Goal: Task Accomplishment & Management: Use online tool/utility

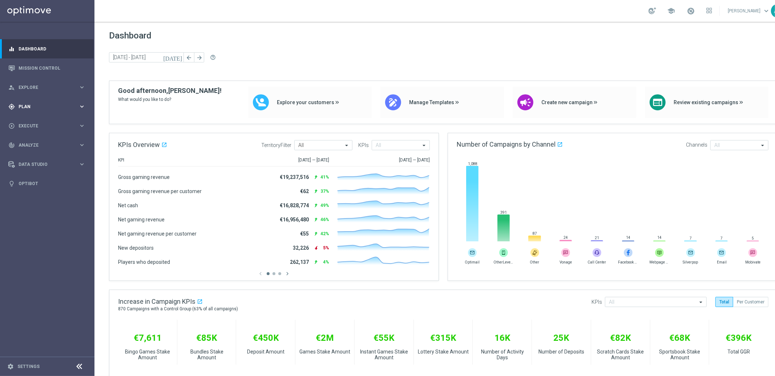
click at [47, 97] on div "gps_fixed Plan keyboard_arrow_right" at bounding box center [47, 106] width 94 height 19
click at [32, 120] on link "Target Groups" at bounding box center [47, 122] width 57 height 6
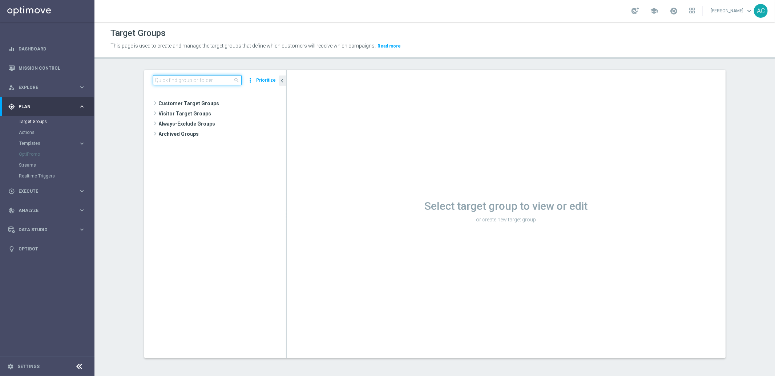
click at [188, 78] on input at bounding box center [197, 80] width 89 height 10
paste input "BR_CAS__PORTFOLIO_NOOFFER__ALL_EMA_TAC_MIX"
click at [241, 133] on span "BR_CAS__PORTFOLIO_NOOFFER__ALL_EMA_TAC_MIX" at bounding box center [228, 135] width 81 height 6
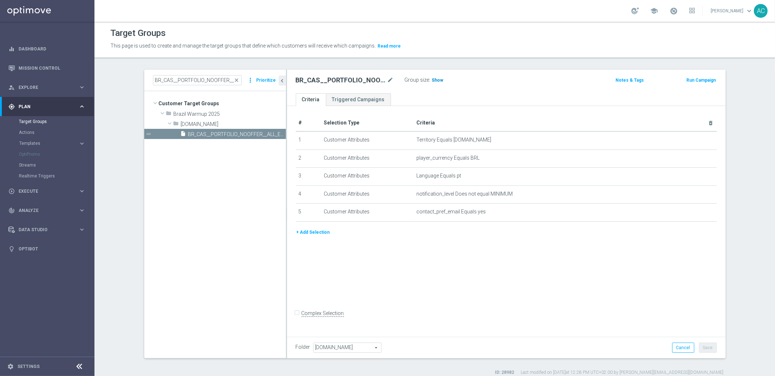
click at [436, 81] on span "Show" at bounding box center [438, 80] width 12 height 5
click at [690, 193] on icon "mode_edit" at bounding box center [693, 194] width 6 height 6
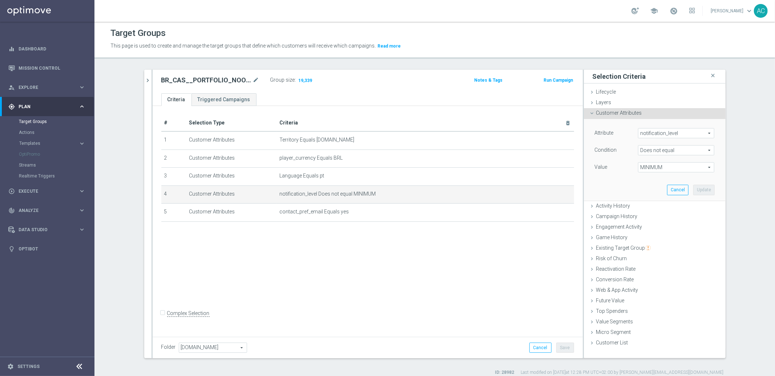
click at [669, 167] on span "MINIMUM" at bounding box center [676, 167] width 76 height 9
click at [697, 170] on section "BR_CAS__PORTFOLIO_NOOFFER__ALL_EMA_TAC_MIX close more_vert Prioritize Customer …" at bounding box center [434, 223] width 680 height 306
click at [30, 142] on span "Templates" at bounding box center [45, 143] width 52 height 4
click at [36, 106] on span "Plan" at bounding box center [49, 107] width 60 height 4
click at [43, 126] on span "Execute" at bounding box center [49, 126] width 60 height 4
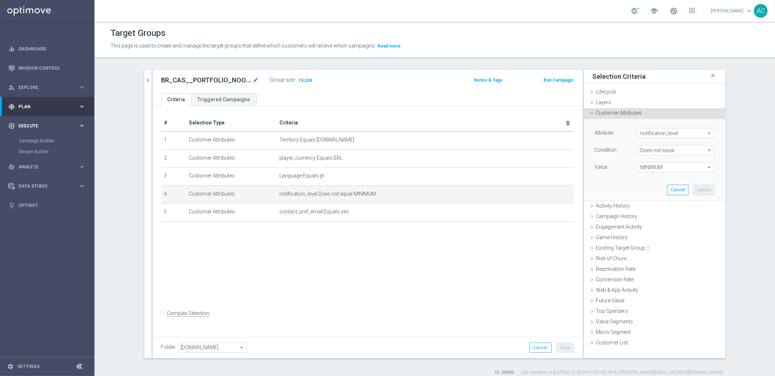
click at [45, 126] on span "Execute" at bounding box center [49, 126] width 60 height 4
click at [40, 147] on div "track_changes Analyze" at bounding box center [43, 145] width 70 height 7
click at [39, 110] on div "gps_fixed Plan keyboard_arrow_right" at bounding box center [47, 106] width 94 height 19
click at [70, 88] on span "Explore" at bounding box center [49, 87] width 60 height 4
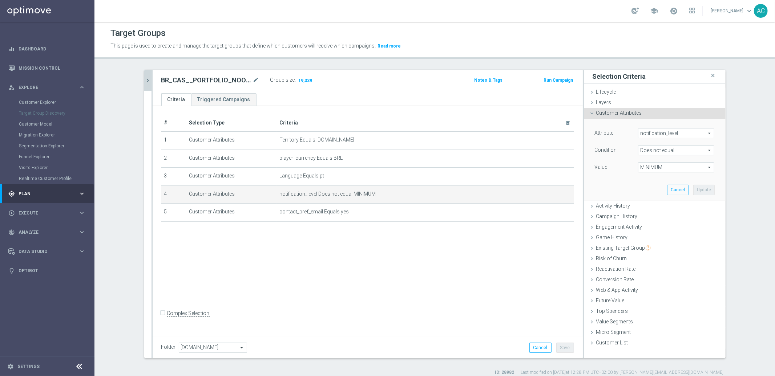
click at [145, 80] on icon "chevron_right" at bounding box center [148, 80] width 7 height 7
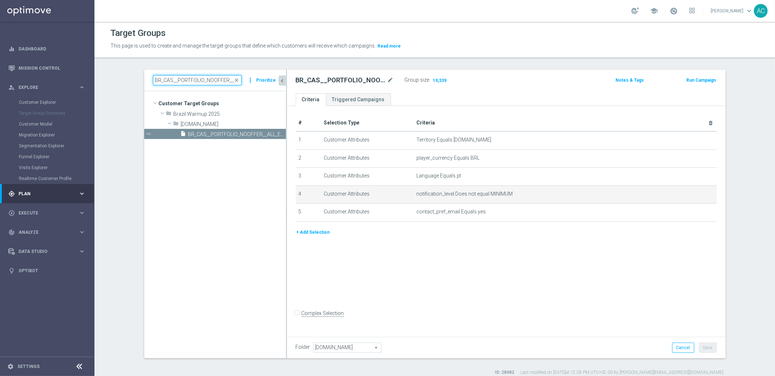
click at [197, 76] on input "BR_CAS__PORTFOLIO_NOOFFER__ALL_EMA_TAC_MIX" at bounding box center [197, 80] width 89 height 10
click at [196, 76] on input "BR_CAS__PORTFOLIO_NOOFFER__ALL_EMA_TAC_MIX" at bounding box center [197, 80] width 89 height 10
click at [197, 76] on input "BR_CAS__PORTFOLIO_NOOFFER__ALL_EMA_TAC_MIX" at bounding box center [197, 80] width 89 height 10
paste input "pt_BR_SX_TGT_VIP_EM_TAC_GM__ACTIVE_HIGHVALUE"
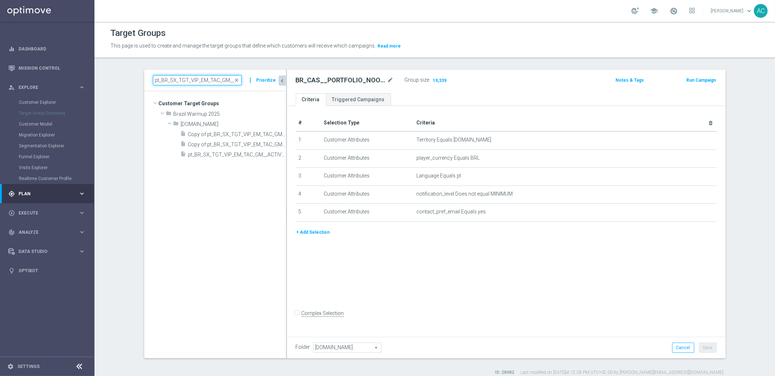
drag, startPoint x: 181, startPoint y: 83, endPoint x: 143, endPoint y: 81, distance: 37.8
click at [144, 81] on div "pt_BR_SX_TGT_VIP_EM_TAC_GM__ACTIVE_HIGHVALUE close more_vert Prioritize" at bounding box center [215, 80] width 142 height 21
type input "pt_BR_SX_TGT_VIP_EM_TAC_GM__ACTIVE_HIGHVALUE"
click at [230, 133] on span "Copy of pt_BR_SX_TGT_VIP_EM_TAC_GM__ACTIVE_HIGHVALUE" at bounding box center [228, 135] width 81 height 6
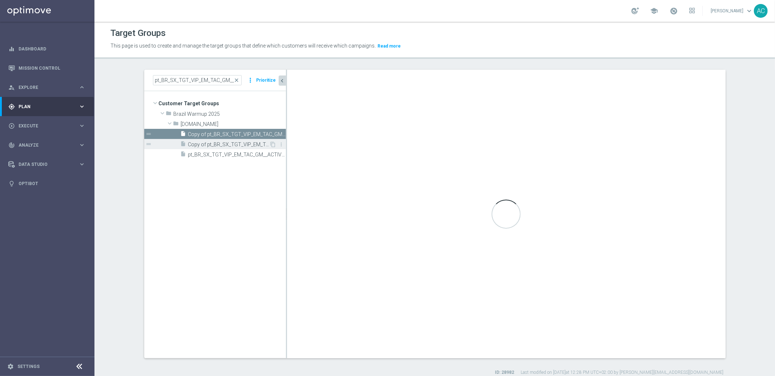
checkbox input "true"
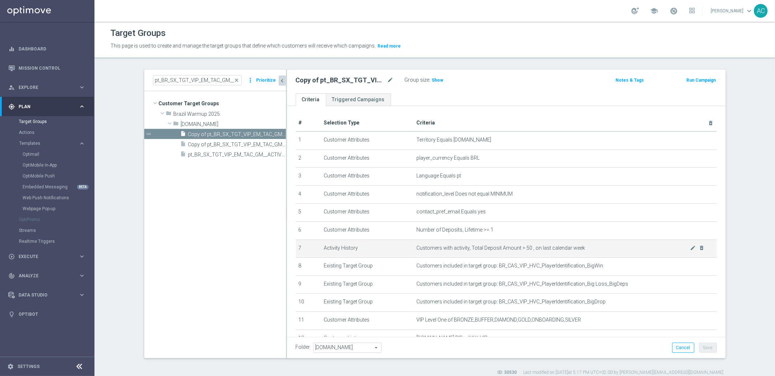
scroll to position [63, 0]
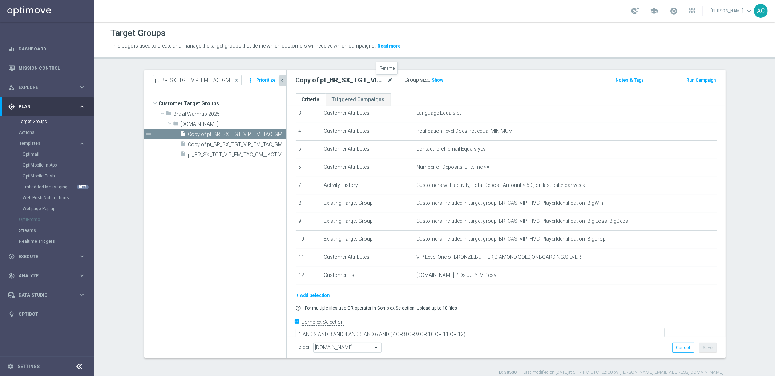
click at [387, 79] on icon "mode_edit" at bounding box center [390, 80] width 7 height 9
click at [312, 82] on input "Copy of pt_BR_SX_TGT_VIP_EM_TAC_GM__ACTIVE_HIGHVALUE" at bounding box center [345, 81] width 98 height 10
drag, startPoint x: 302, startPoint y: 80, endPoint x: 271, endPoint y: 85, distance: 31.3
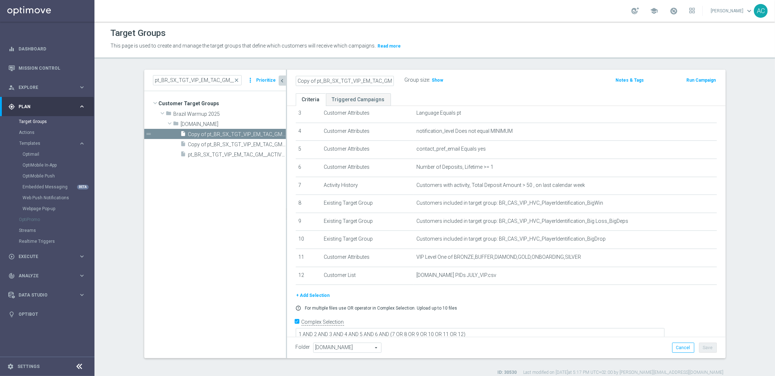
click at [271, 85] on as-split "pt_BR_SX_TGT_VIP_EM_TAC_GM__ACTIVE_HIGHVALUE close more_vert Prioritize Custome…" at bounding box center [434, 214] width 581 height 289
drag, startPoint x: 318, startPoint y: 82, endPoint x: 321, endPoint y: 83, distance: 3.7
click at [321, 83] on input "Copy of pt_BR_SX_TGT_VIP_EM_TAC_GM__ACTIVE_HIGHVALUE" at bounding box center [345, 81] width 98 height 10
click at [311, 77] on input "Copy of pt_BR_SX_TGT_VIP_EM_TAC_GM__ACTIVE_HIGHVALUE" at bounding box center [345, 81] width 98 height 10
drag, startPoint x: 321, startPoint y: 79, endPoint x: 268, endPoint y: 82, distance: 53.1
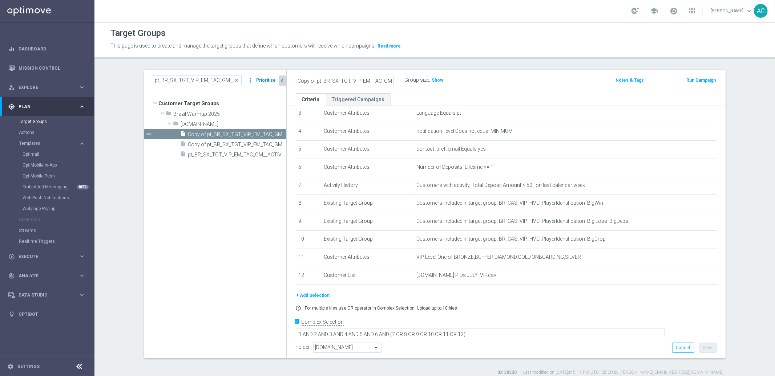
click at [268, 82] on as-split "pt_BR_SX_TGT_VIP_EM_TAC_GM__ACTIVE_HIGHVALUE close more_vert Prioritize Custome…" at bounding box center [434, 214] width 581 height 289
drag, startPoint x: 308, startPoint y: 81, endPoint x: 325, endPoint y: 77, distance: 16.7
click at [309, 81] on input "BR_SX_TGT_VIP_EM_TAC_GM__ACTIVE_HIGHVALUE" at bounding box center [345, 81] width 98 height 10
type input "BR_CAS_TGT_VIP_EM_TAC_GM__ACTIVE_HIGHVALUE"
click at [697, 253] on div "pt_BR_SX_TGT_VIP_EM_TAC_GM__ACTIVE_HIGHVALUE close more_vert Prioritize Custome…" at bounding box center [435, 223] width 610 height 306
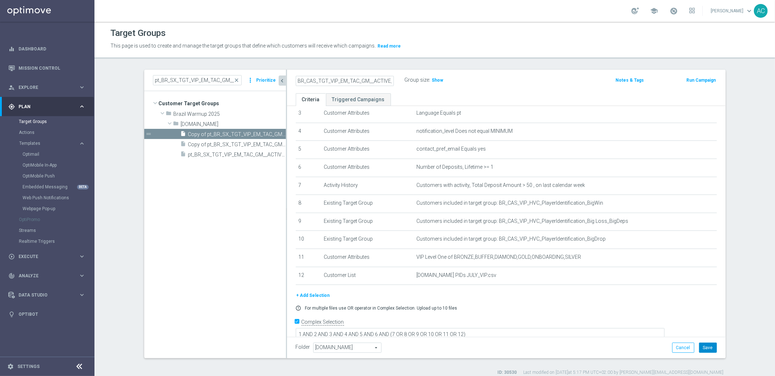
click at [697, 339] on button "Save" at bounding box center [708, 348] width 18 height 10
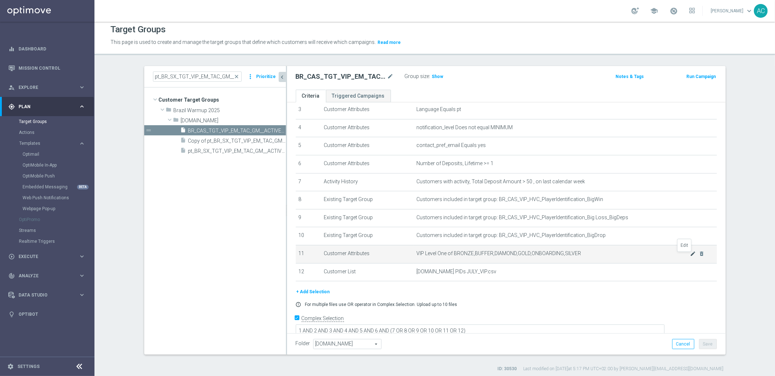
scroll to position [7, 0]
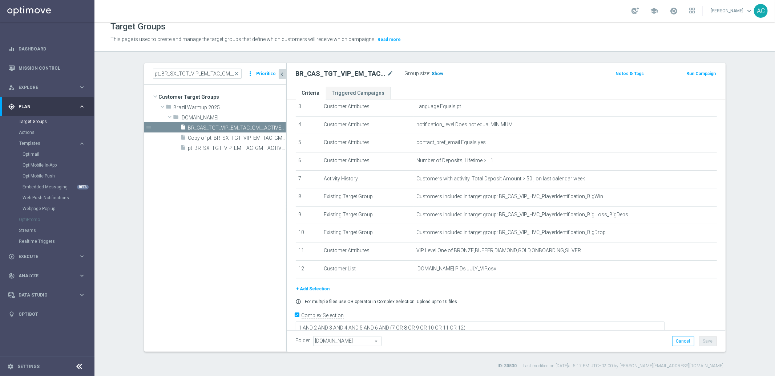
click at [436, 74] on span "Show" at bounding box center [438, 73] width 12 height 5
click at [324, 69] on h2 "BR_CAS_TGT_VIP_EM_TAC_GM__ACTIVE_HIGHVALUE" at bounding box center [341, 73] width 90 height 9
copy div "BR_CAS_TGT_VIP_EM_TAC_GM__ACTIVE_HIGHVALUE"
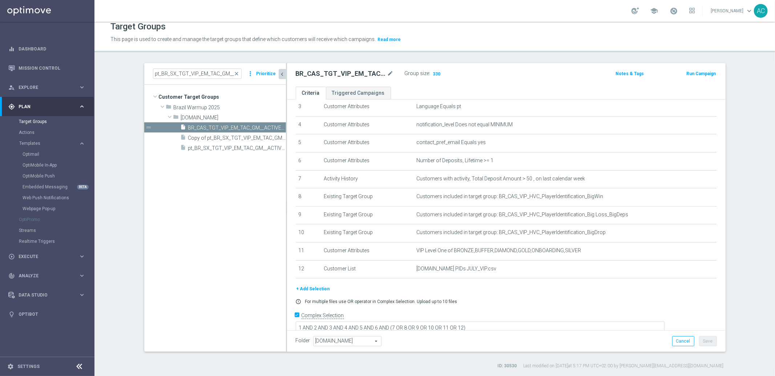
click at [697, 274] on section "pt_BR_SX_TGT_VIP_EM_TAC_GM__ACTIVE_HIGHVALUE close more_vert Prioritize Custome…" at bounding box center [434, 216] width 680 height 306
click at [697, 267] on icon "delete_forever" at bounding box center [702, 269] width 6 height 6
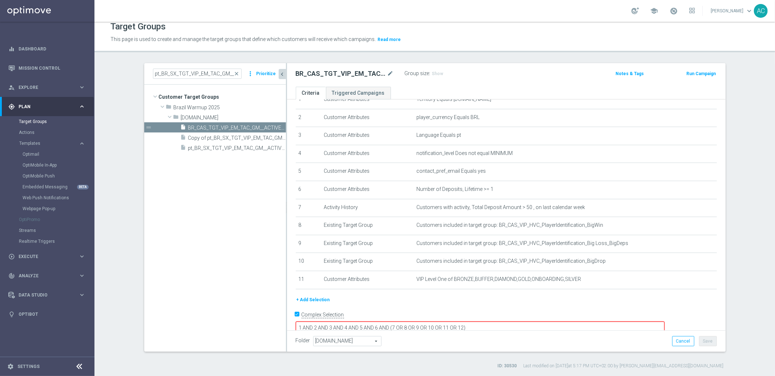
click at [697, 268] on section "pt_BR_SX_TGT_VIP_EM_TAC_GM__ACTIVE_HIGHVALUE close more_vert Prioritize Custome…" at bounding box center [434, 216] width 680 height 306
click at [296, 313] on input "Complex Selection" at bounding box center [298, 316] width 5 height 10
checkbox input "false"
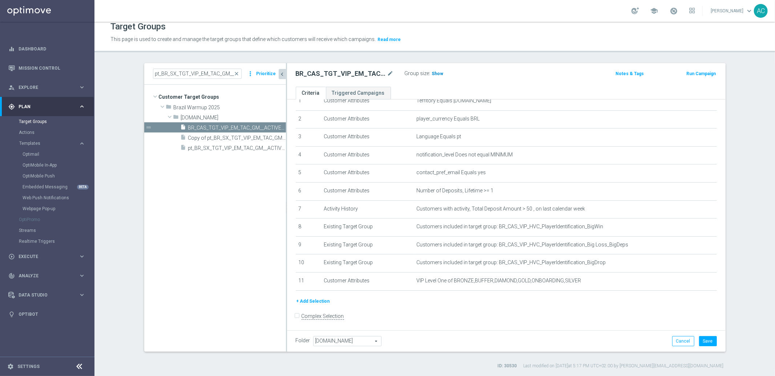
click at [435, 72] on span "Show" at bounding box center [438, 73] width 12 height 5
click at [684, 339] on button "Cancel" at bounding box center [683, 341] width 22 height 10
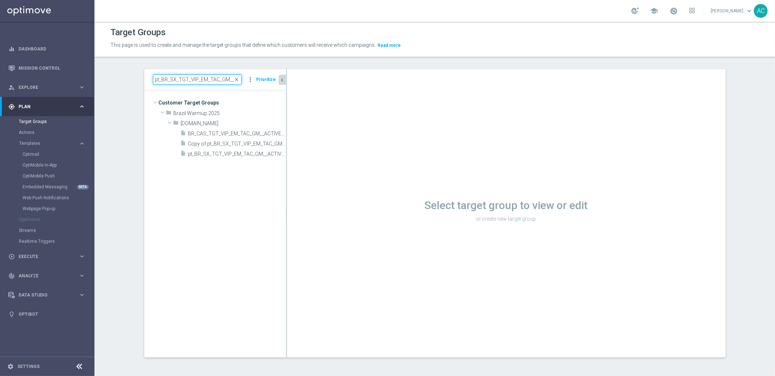
click at [191, 75] on input "pt_BR_SX_TGT_VIP_EM_TAC_GM__ACTIVE_HIGHVALUE" at bounding box center [197, 79] width 89 height 10
paste input
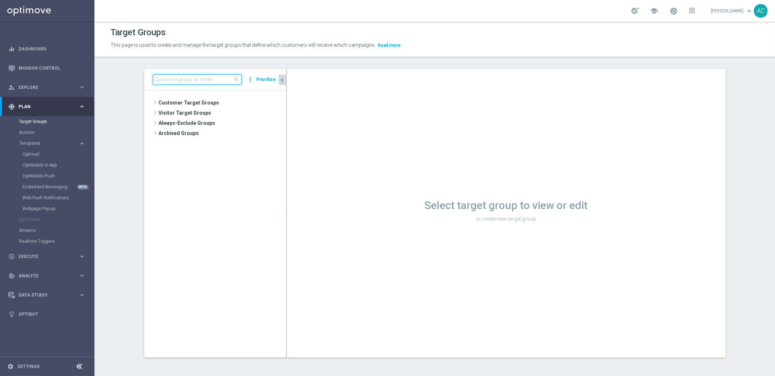
paste input "BR_CAS_TGT_VIP_EM_TAC_GM__ACTIVE_HIGHVALUE"
type input "BR_CAS_TGT_VIP_EM_TAC_GM__ACTIVE_HIGHVALUE"
click at [240, 128] on div "insert_drive_file BR_CAS_TGT_VIP_EM_TAC_GM__ACTIVE_HIGHVALUE" at bounding box center [225, 133] width 89 height 10
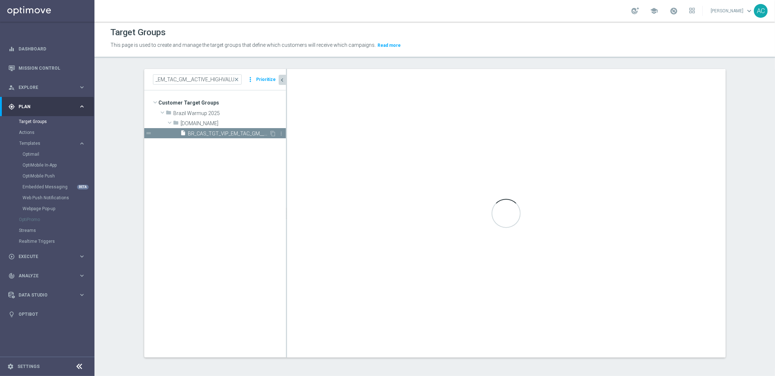
scroll to position [0, 0]
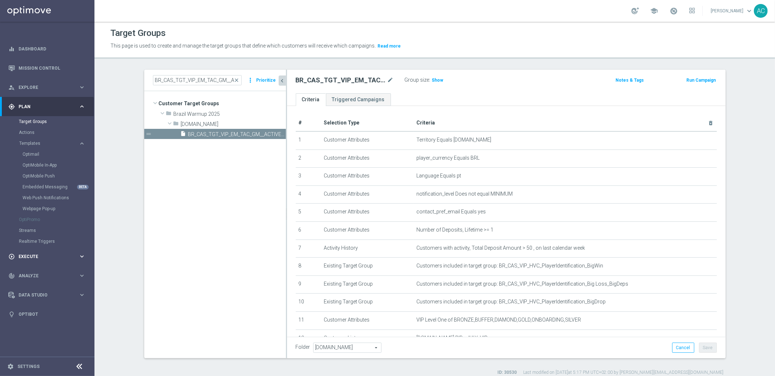
click at [46, 258] on span "Execute" at bounding box center [49, 257] width 60 height 4
click at [49, 139] on link "Campaign Builder" at bounding box center [47, 141] width 57 height 6
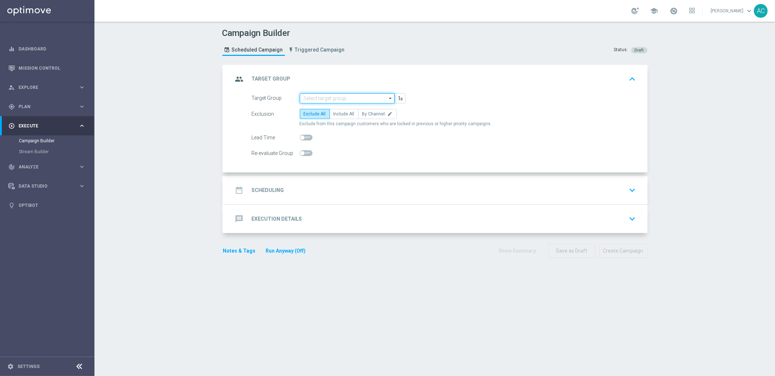
click at [336, 96] on input at bounding box center [347, 98] width 95 height 10
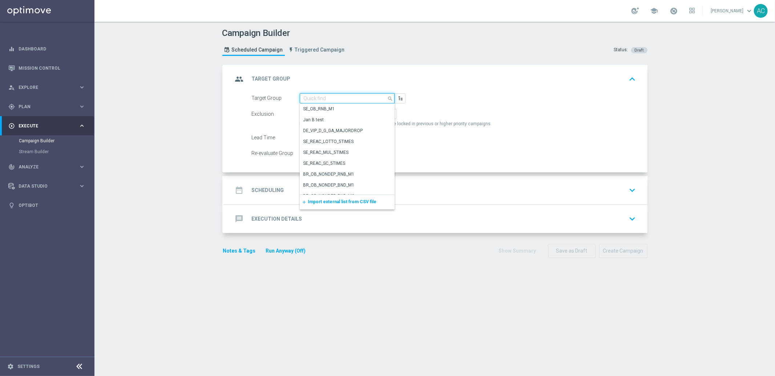
paste input "BR_CAS_TGT_VIP_EM_TAC_GM__ACTIVE_HIGHVALUE"
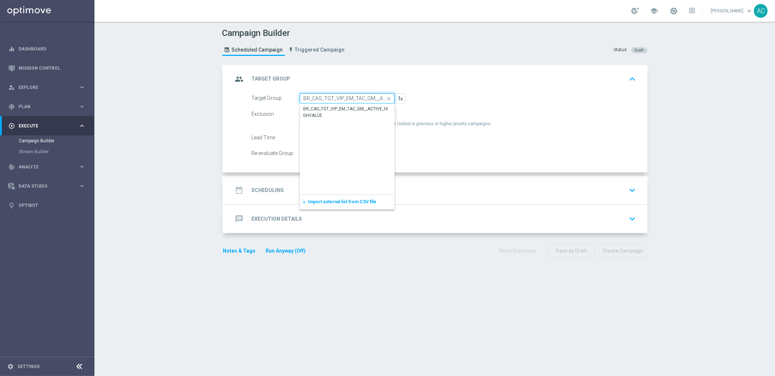
scroll to position [0, 37]
click at [322, 109] on div "BR_CAS_TGT_VIP_EM_TAC_GM__ACTIVE_HIGHVALUE" at bounding box center [347, 112] width 88 height 13
type input "BR_CAS_TGT_VIP_EM_TAC_GM__ACTIVE_HIGHVALUE"
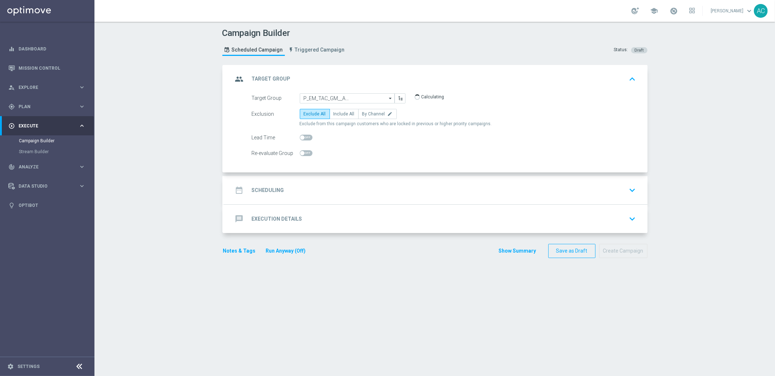
scroll to position [0, 0]
click at [340, 109] on label "Include All" at bounding box center [343, 114] width 29 height 10
click at [338, 113] on input "Include All" at bounding box center [335, 115] width 5 height 5
radio input "true"
click at [287, 196] on div "date_range Scheduling keyboard_arrow_down" at bounding box center [436, 190] width 406 height 14
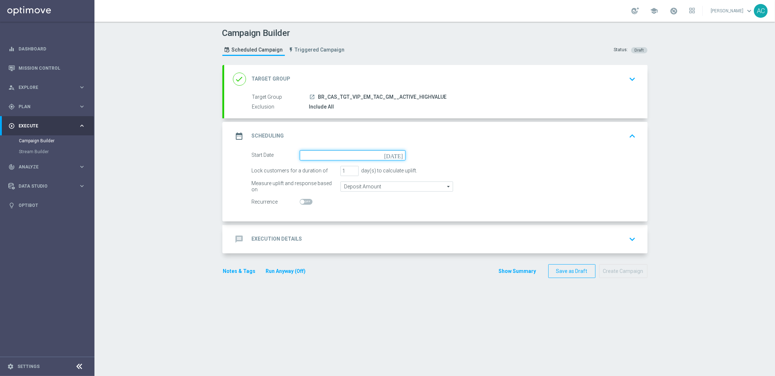
click at [325, 156] on input at bounding box center [353, 155] width 106 height 10
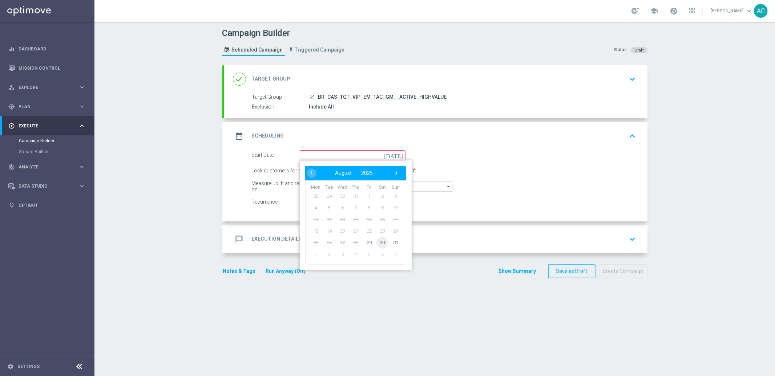
click at [381, 243] on span "30" at bounding box center [382, 243] width 12 height 12
type input "[DATE]"
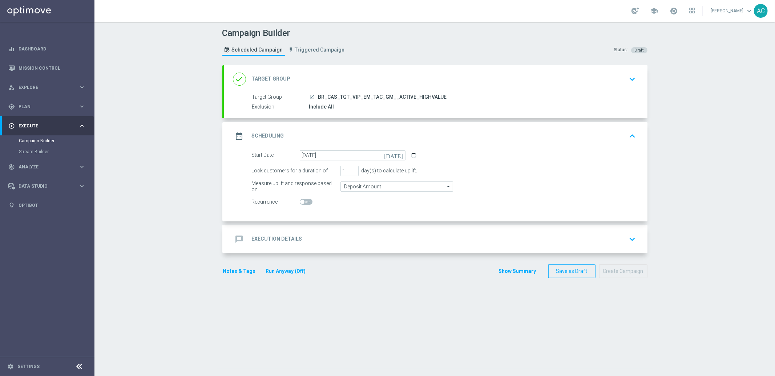
click at [306, 233] on div "message Execution Details keyboard_arrow_down" at bounding box center [436, 239] width 406 height 14
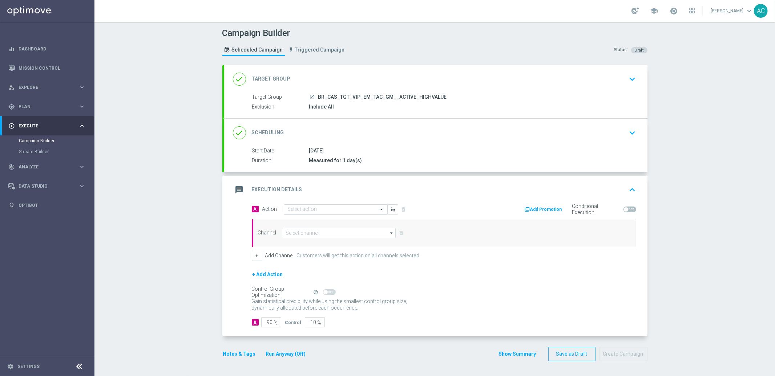
click at [301, 210] on input "text" at bounding box center [328, 210] width 81 height 6
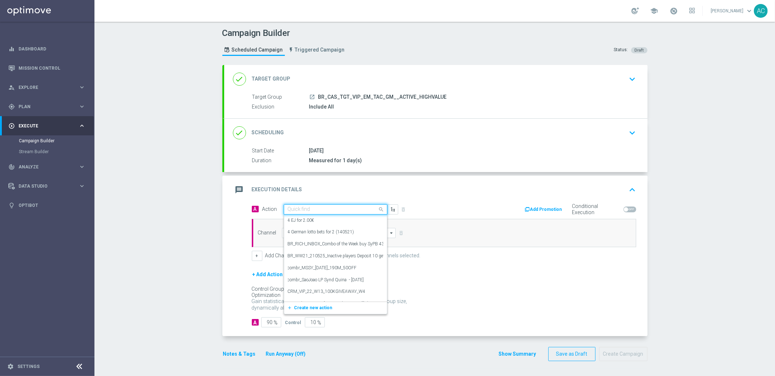
paste input "BR_CAS_LIVECASINO_ALL_EMA_TAC"
type input "BR_CAS_LIVECASINO_ALL_EMA_TAC"
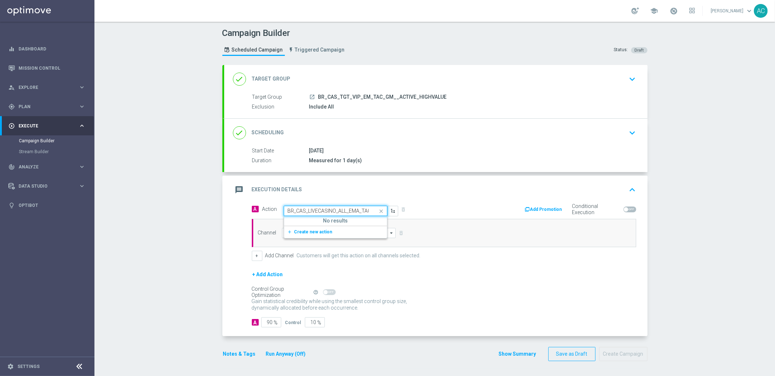
scroll to position [0, 2]
click at [313, 232] on span "Create new action" at bounding box center [313, 232] width 38 height 5
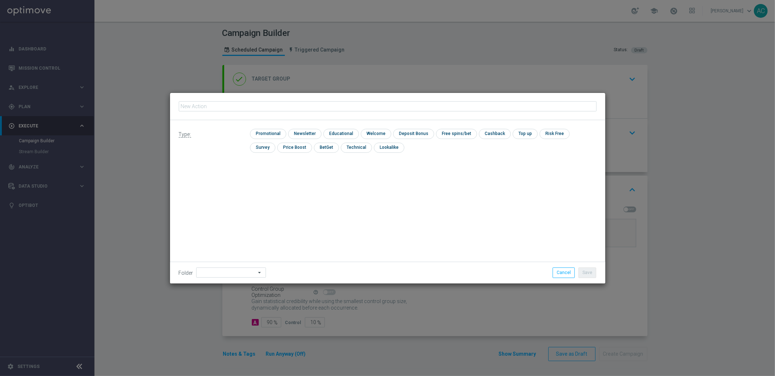
type input "BR_CAS_LIVECASINO_ALL_EMA_TAC"
click at [270, 137] on input "checkbox" at bounding box center [267, 134] width 35 height 10
checkbox input "true"
click at [590, 271] on button "Save" at bounding box center [587, 273] width 18 height 10
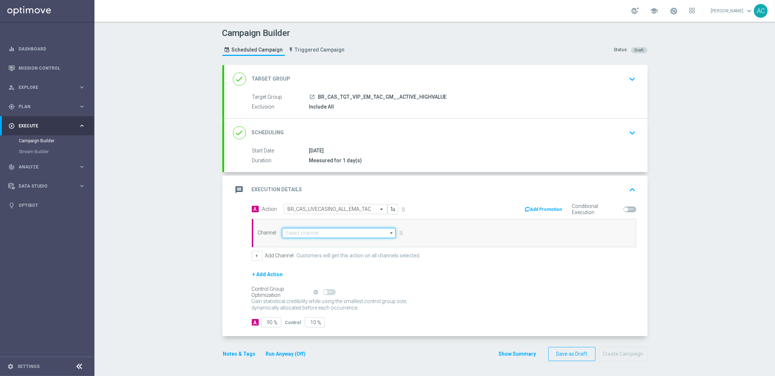
click at [302, 235] on input at bounding box center [339, 233] width 114 height 10
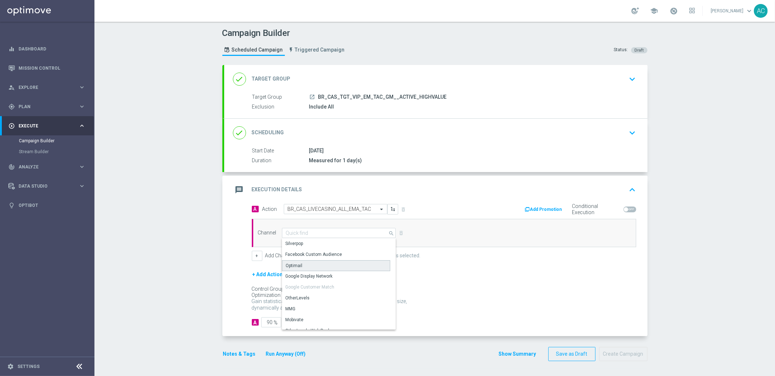
click at [302, 267] on div "Optimail" at bounding box center [336, 265] width 108 height 11
type input "Optimail"
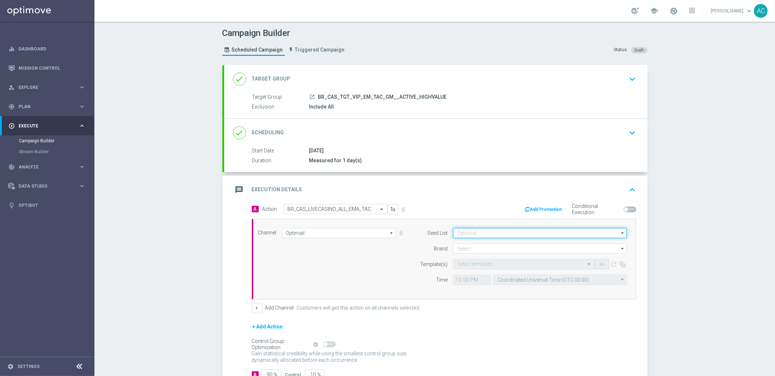
click at [522, 234] on input at bounding box center [540, 233] width 174 height 10
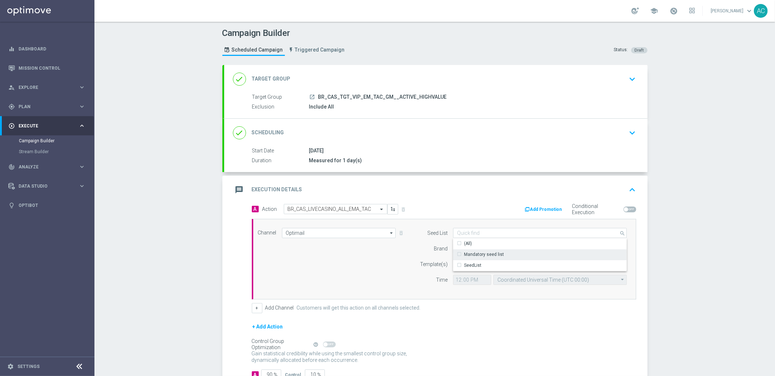
click at [512, 251] on div "Mandatory seed list" at bounding box center [540, 255] width 174 height 10
click at [686, 252] on div "Campaign Builder Scheduled Campaign Triggered Campaign Status: Draft done Targe…" at bounding box center [434, 199] width 680 height 355
type input "Mandatory seed list"
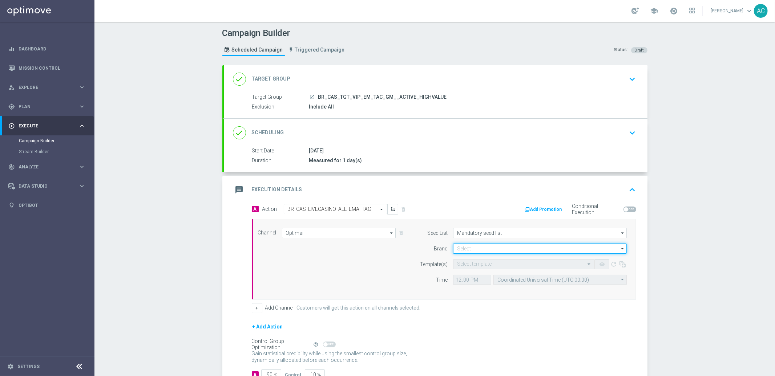
click at [472, 249] on input at bounding box center [540, 249] width 174 height 10
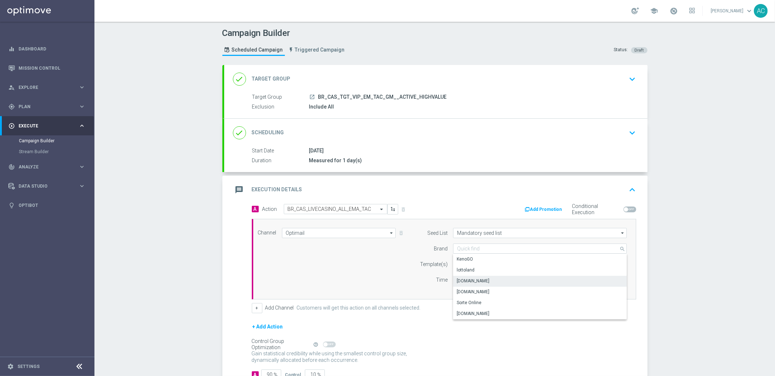
click at [484, 282] on div "[DOMAIN_NAME]" at bounding box center [473, 281] width 33 height 7
type input "[DOMAIN_NAME]"
click at [361, 298] on div "Channel Optimail Optimail arrow_drop_down Show Selected 1 of 26 Silverpop" at bounding box center [444, 259] width 384 height 81
click at [509, 267] on div "Select template" at bounding box center [524, 264] width 142 height 10
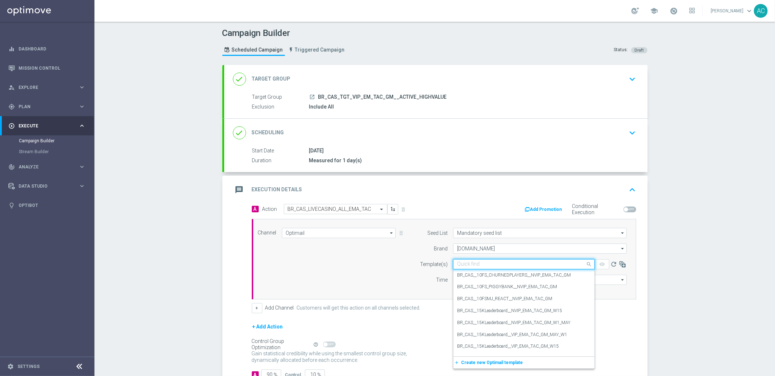
paste input "BR_CAS_LIVECASINO_ALL_EMA_TAC"
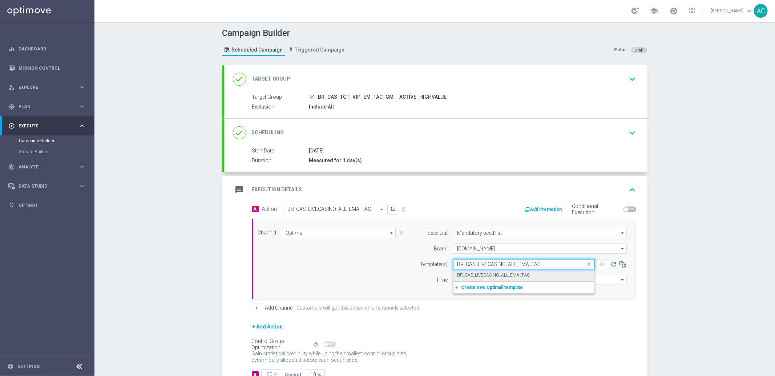
click at [491, 276] on label "BR_CAS_LIVECASINO_ALL_EMA_TAC" at bounding box center [493, 275] width 73 height 6
type input "BR_CAS_LIVECASINO_ALL_EMA_TAC"
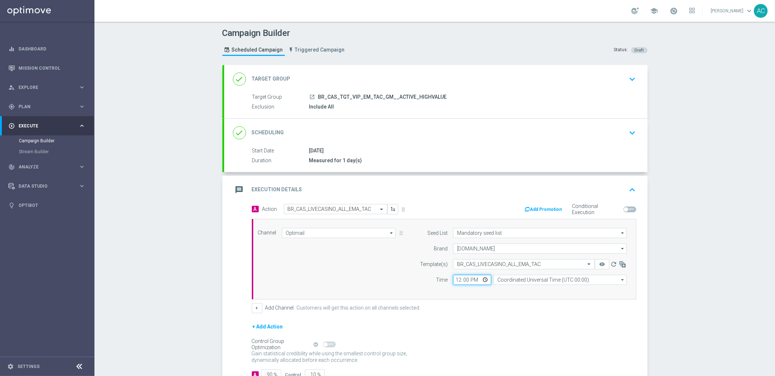
click at [456, 281] on input "12:00" at bounding box center [472, 280] width 38 height 10
type input "15:00"
click at [522, 284] on input "Coordinated Universal Time (UTC 00:00)" at bounding box center [559, 280] width 133 height 10
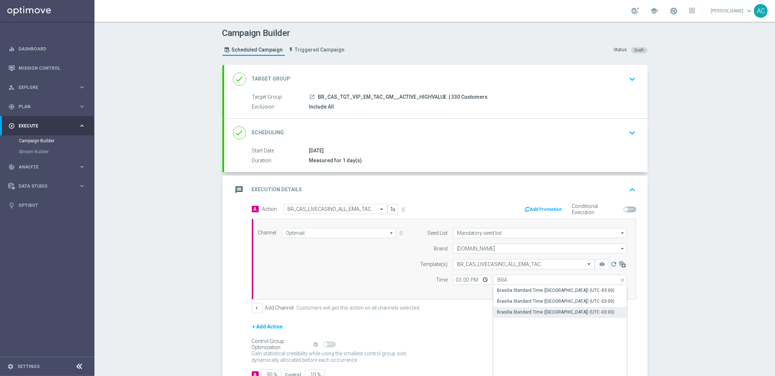
click at [559, 314] on div "Brasilia Standard Time ([GEOGRAPHIC_DATA]) (UTC -03:00)" at bounding box center [555, 312] width 117 height 7
type input "Brasilia Standard Time ([GEOGRAPHIC_DATA]) (UTC -03:00)"
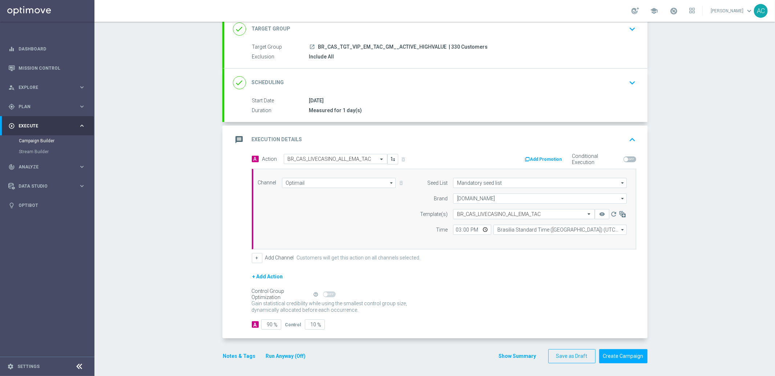
scroll to position [52, 0]
click at [267, 323] on input "90" at bounding box center [271, 323] width 20 height 10
type input "10"
type input "90"
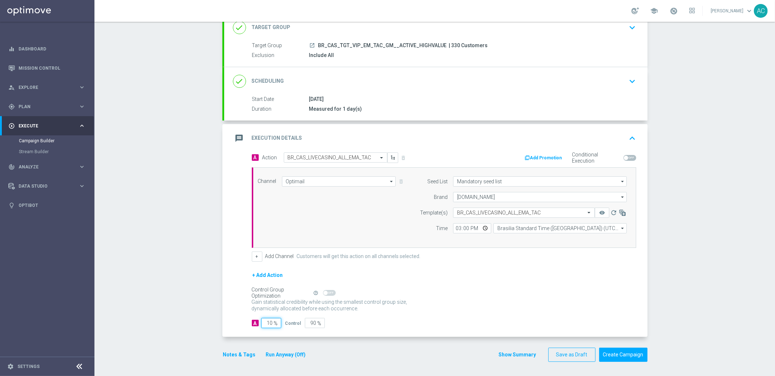
type input "100"
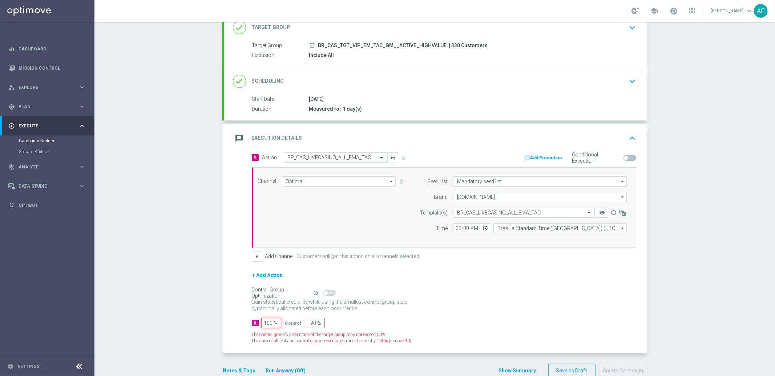
type input "0"
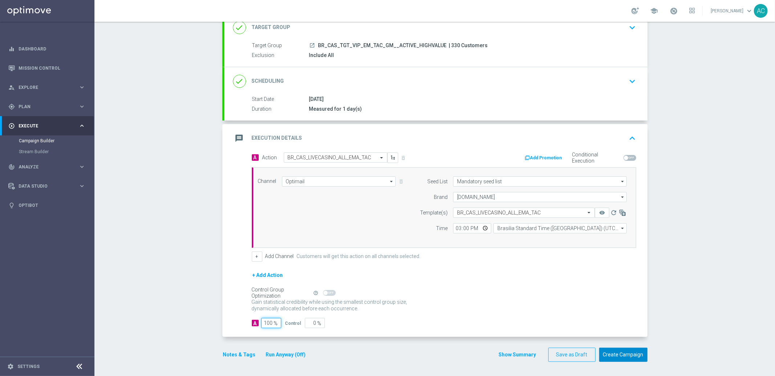
type input "100"
click at [632, 339] on button "Create Campaign" at bounding box center [623, 355] width 48 height 14
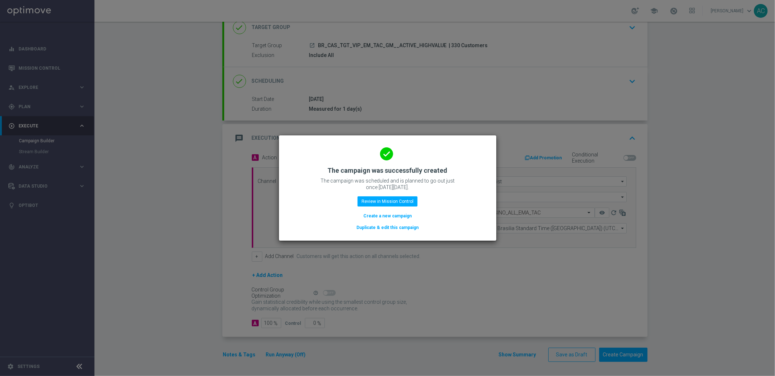
click at [392, 215] on button "Create a new campaign" at bounding box center [388, 216] width 50 height 8
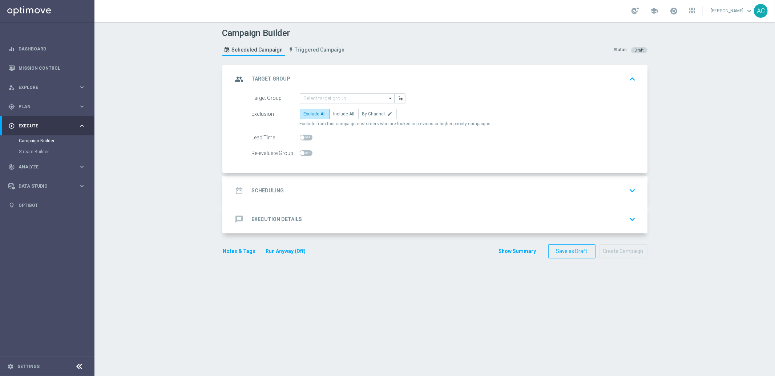
scroll to position [0, 0]
click at [340, 96] on input at bounding box center [347, 98] width 95 height 10
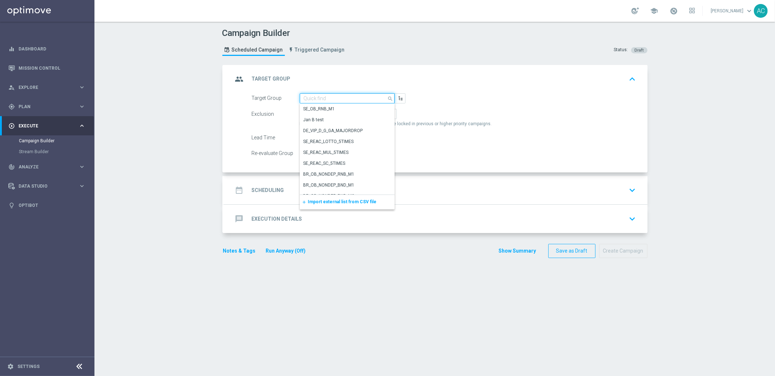
paste input "BR_CAS__PORTFOLIO_NOOFFER__ALL_EMA_TAC_MIX"
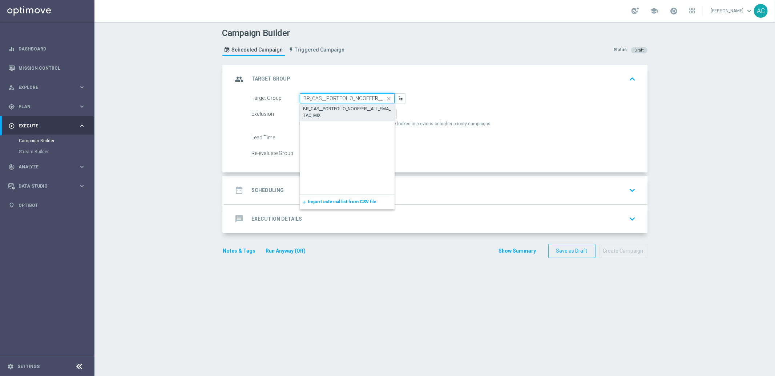
scroll to position [0, 38]
click at [338, 108] on div "BR_CAS__PORTFOLIO_NOOFFER__ALL_EMA_TAC_MIX" at bounding box center [347, 112] width 88 height 13
type input "BR_CAS__PORTFOLIO_NOOFFER__ALL_EMA_TAC_MIX"
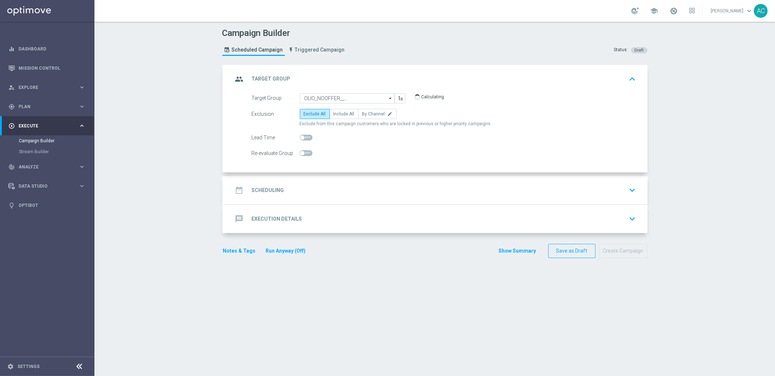
scroll to position [0, 0]
click at [343, 112] on span "Include All" at bounding box center [343, 114] width 21 height 5
click at [338, 113] on input "Include All" at bounding box center [335, 115] width 5 height 5
radio input "true"
click at [281, 192] on div "date_range Scheduling keyboard_arrow_down" at bounding box center [436, 190] width 406 height 14
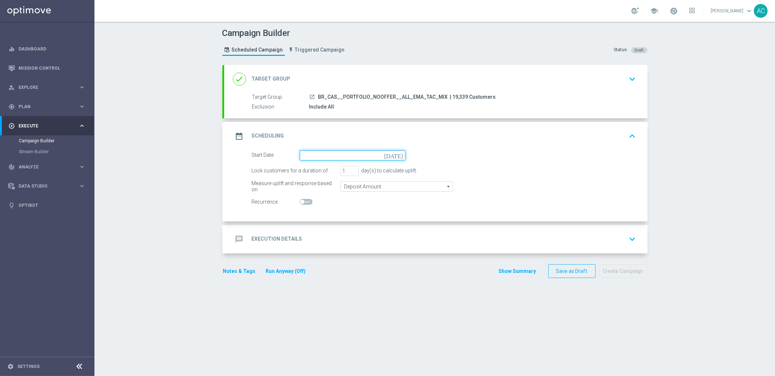
click at [383, 155] on input at bounding box center [353, 155] width 106 height 10
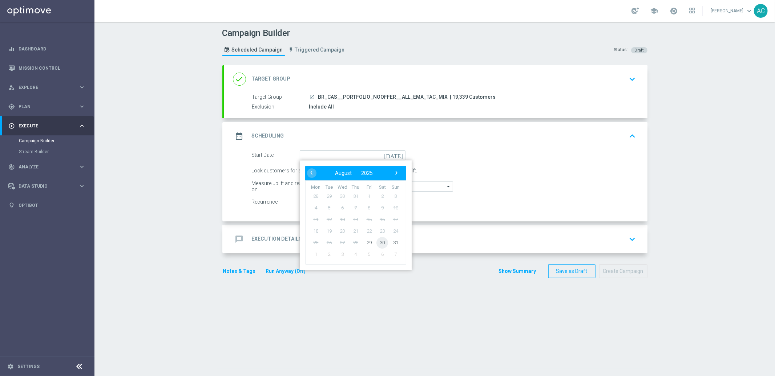
click at [379, 244] on span "30" at bounding box center [382, 243] width 12 height 12
type input "[DATE]"
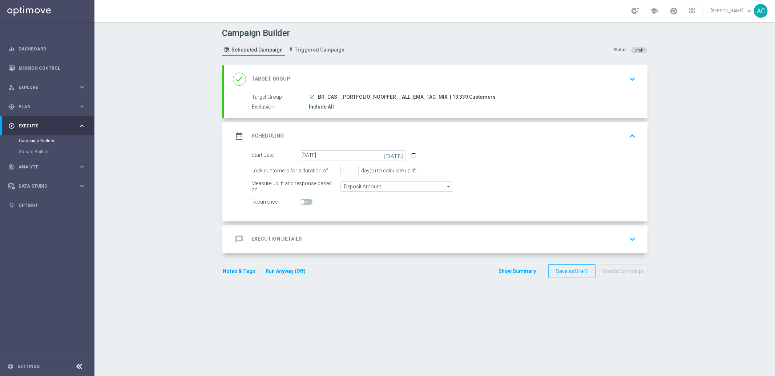
click at [270, 238] on h2 "Execution Details" at bounding box center [277, 239] width 50 height 7
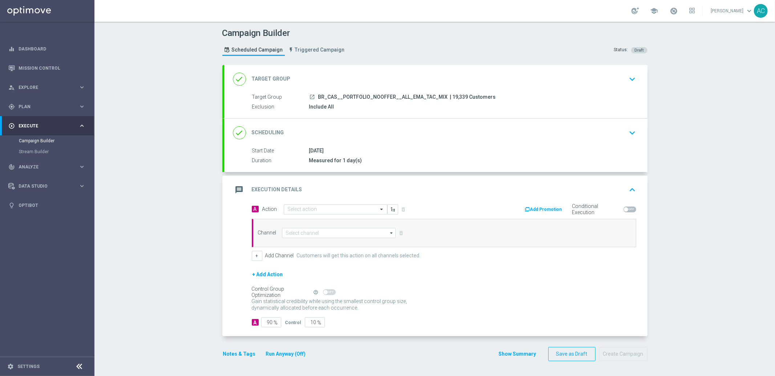
click at [299, 217] on div "A Action Select action delete_forever Add Promotion Conditional Execution Chann…" at bounding box center [443, 232] width 395 height 57
click at [302, 214] on div "Select action" at bounding box center [336, 210] width 104 height 10
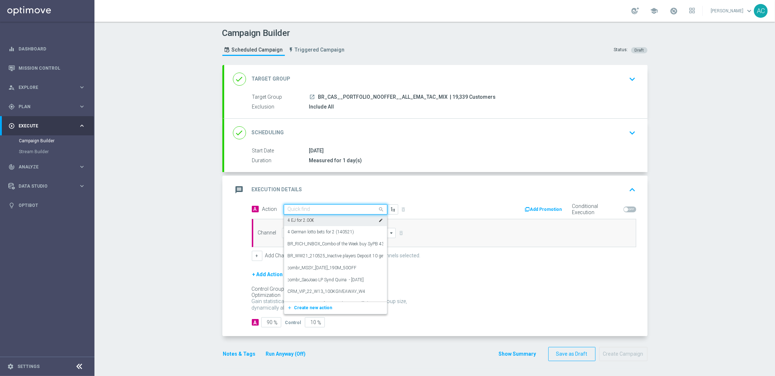
paste input "BR_CAS_LIVECASINO_ALL_EMA_TAC"
type input "BR_CAS_LIVECASINO_ALL_EMA_TAC"
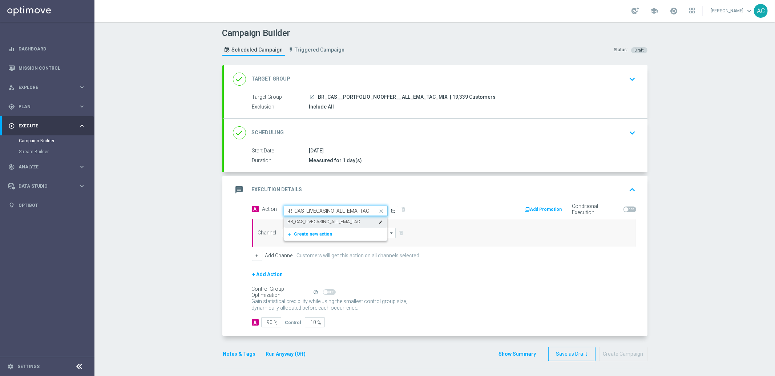
click at [319, 222] on label "BR_CAS_LIVECASINO_ALL_EMA_TAC" at bounding box center [324, 222] width 73 height 6
click at [306, 232] on input at bounding box center [339, 233] width 114 height 10
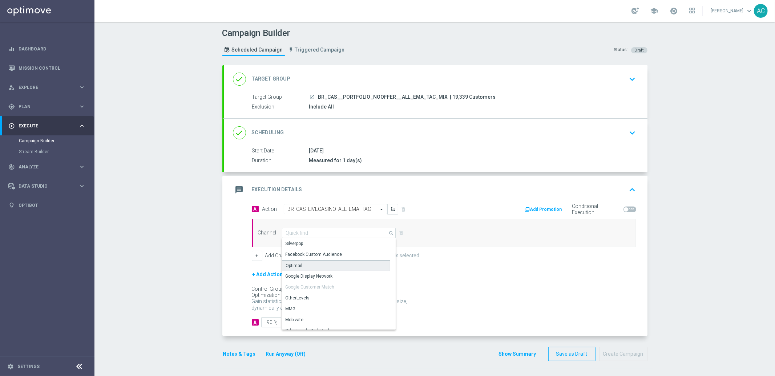
click at [304, 266] on div "Optimail" at bounding box center [336, 265] width 108 height 11
type input "Optimail"
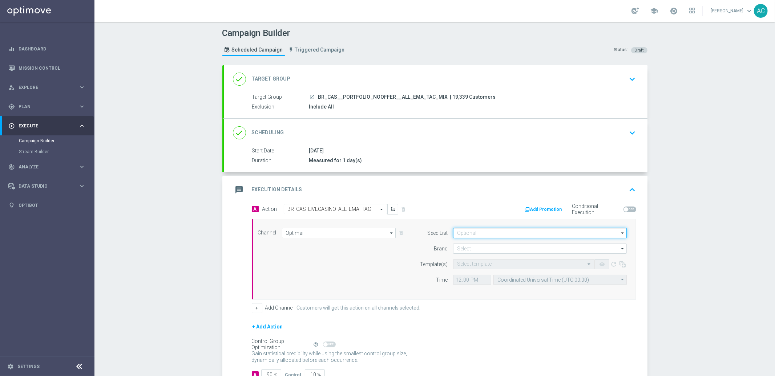
click at [498, 231] on input at bounding box center [540, 233] width 174 height 10
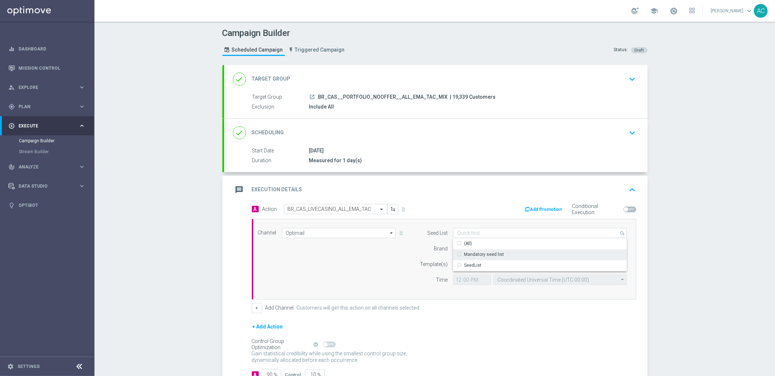
drag, startPoint x: 499, startPoint y: 254, endPoint x: 315, endPoint y: 269, distance: 184.8
click at [499, 254] on div "Mandatory seed list" at bounding box center [540, 255] width 174 height 10
click at [307, 269] on div "Channel Optimail Optimail arrow_drop_down Show Selected 0 of NaN Silverpop" at bounding box center [442, 259] width 380 height 62
type input "Mandatory seed list"
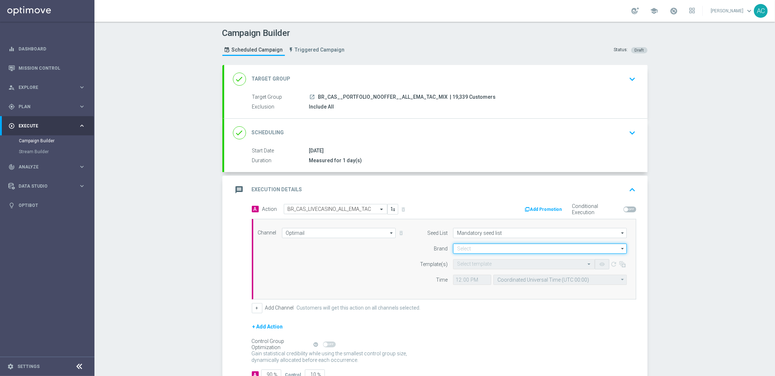
click at [492, 250] on input at bounding box center [540, 249] width 174 height 10
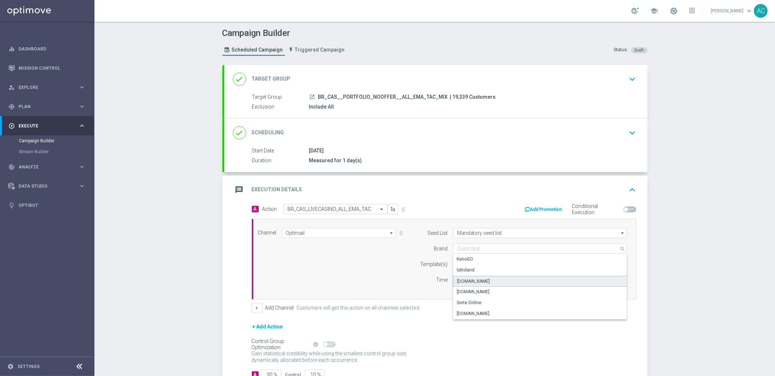
click at [487, 278] on div "[DOMAIN_NAME]" at bounding box center [540, 281] width 174 height 11
type input "[DOMAIN_NAME]"
click at [377, 293] on div "Channel Optimail Optimail arrow_drop_down Show Selected 1 of 26 Silverpop" at bounding box center [444, 259] width 384 height 81
click at [498, 268] on div "Select template" at bounding box center [524, 264] width 142 height 10
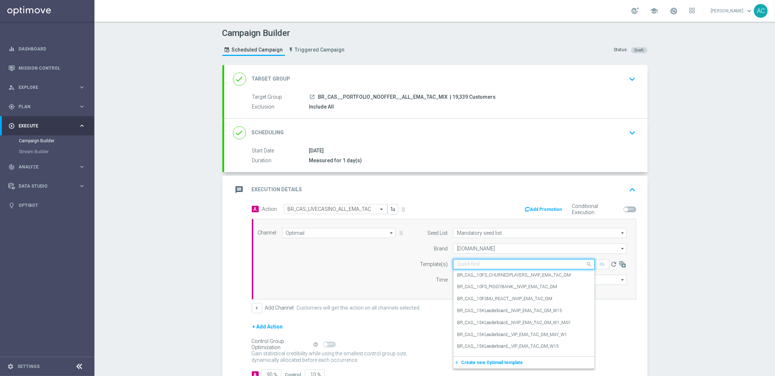
paste input "BR_CAS_LIVECASINO_ALL_EMA_TAC"
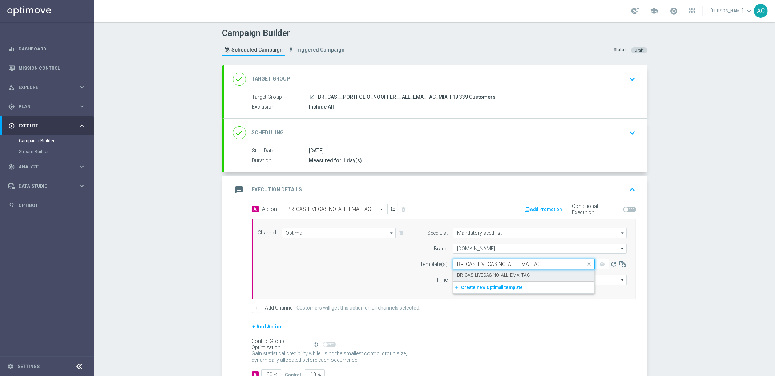
click at [487, 275] on label "BR_CAS_LIVECASINO_ALL_EMA_TAC" at bounding box center [493, 275] width 73 height 6
type input "BR_CAS_LIVECASINO_ALL_EMA_TAC"
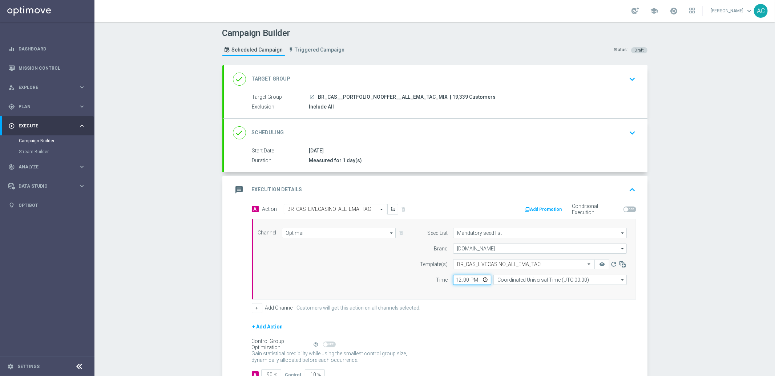
click at [454, 280] on input "12:00" at bounding box center [472, 280] width 38 height 10
type input "15:00"
click at [534, 283] on input "Coordinated Universal Time (UTC 00:00)" at bounding box center [559, 280] width 133 height 10
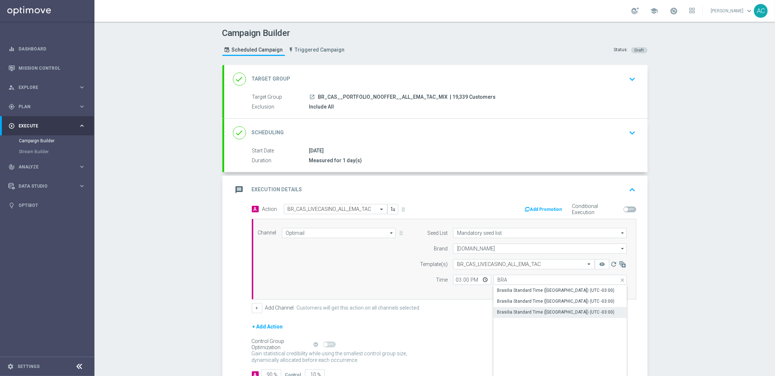
click at [562, 313] on div "Brasilia Standard Time ([GEOGRAPHIC_DATA]) (UTC -03:00)" at bounding box center [555, 312] width 117 height 7
type input "Brasilia Standard Time ([GEOGRAPHIC_DATA]) (UTC -03:00)"
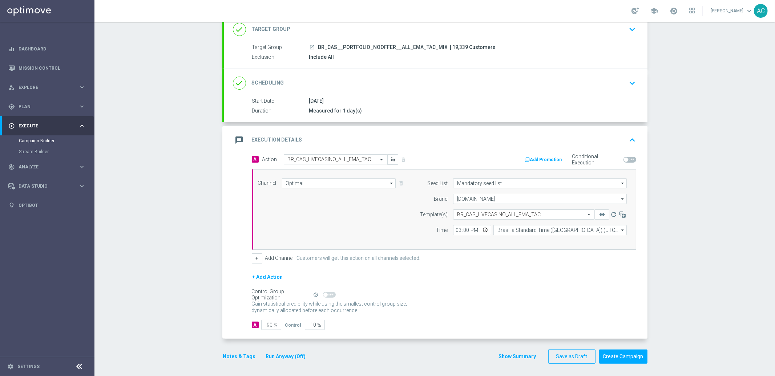
scroll to position [52, 0]
click at [263, 326] on input "90" at bounding box center [271, 323] width 20 height 10
type input "10"
type input "90"
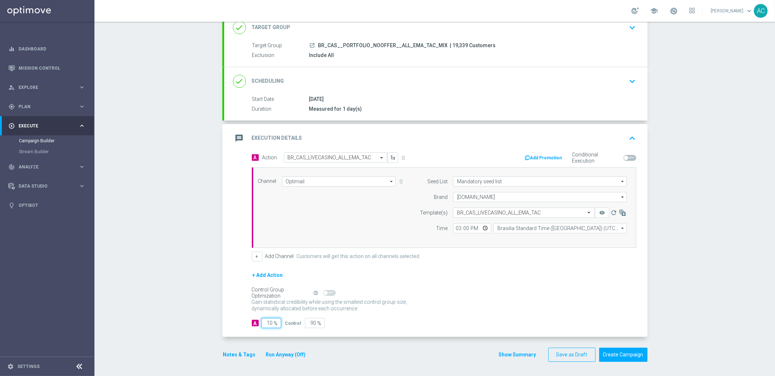
type input "100"
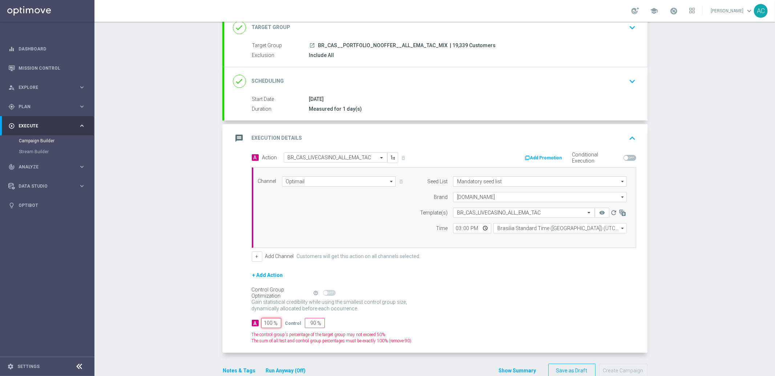
type input "0"
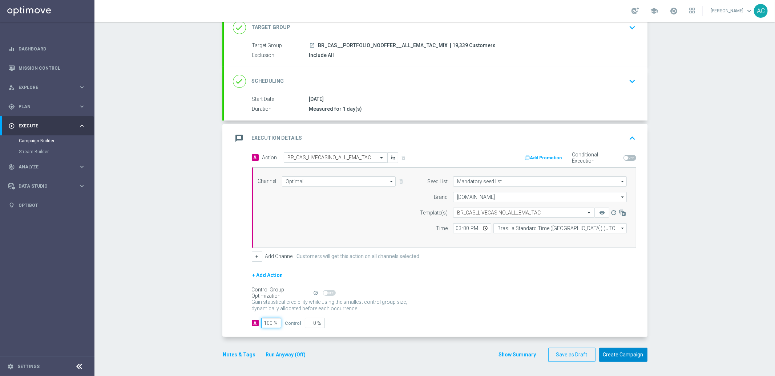
type input "100"
click at [625, 339] on button "Create Campaign" at bounding box center [623, 355] width 48 height 14
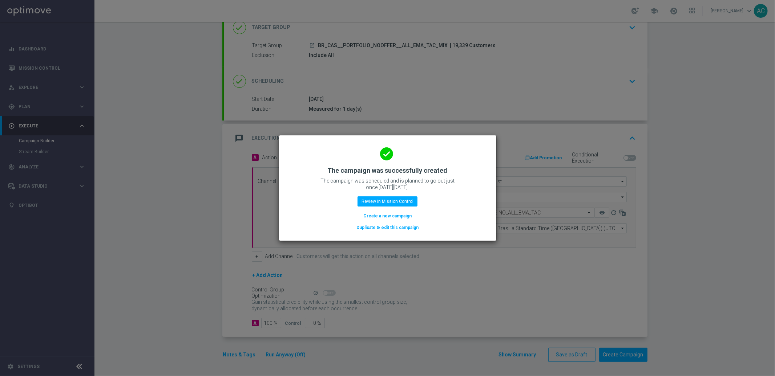
click at [388, 217] on button "Create a new campaign" at bounding box center [388, 216] width 50 height 8
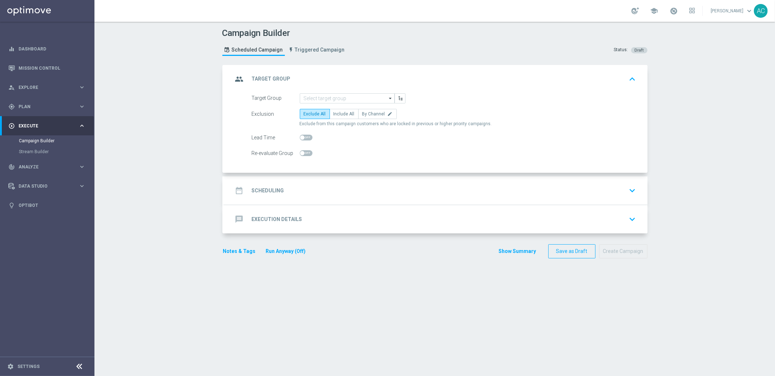
scroll to position [0, 0]
click at [45, 68] on link "Mission Control" at bounding box center [52, 67] width 67 height 19
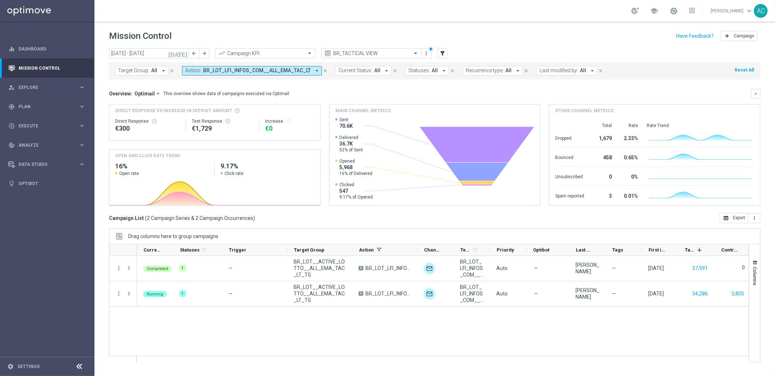
click at [248, 78] on div "Target Group: All arrow_drop_down close Action: BR_LOT_LFI_INFOS_COM__ALL_EMA_T…" at bounding box center [434, 70] width 651 height 17
click at [258, 70] on span "BR_LOT_LFI_INFOS_COM__ALL_EMA_TAC_LT" at bounding box center [257, 71] width 108 height 6
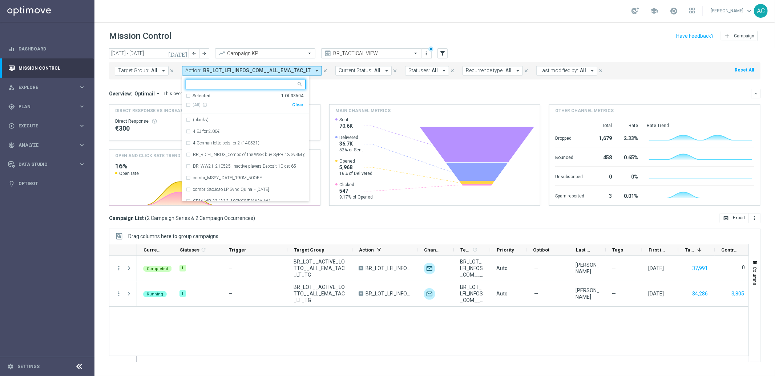
click at [0, 0] on div "Clear" at bounding box center [0, 0] width 0 height 0
click at [364, 93] on div "Overview: Optimail arrow_drop_down This overview shows data of campaigns execut…" at bounding box center [430, 93] width 642 height 7
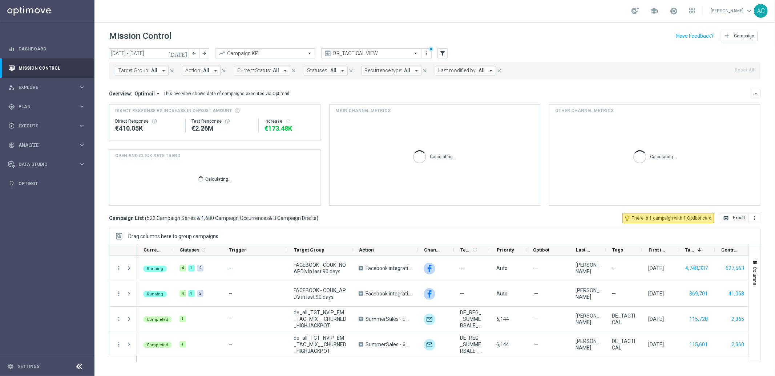
click at [190, 67] on button "Action: All arrow_drop_down" at bounding box center [201, 70] width 39 height 9
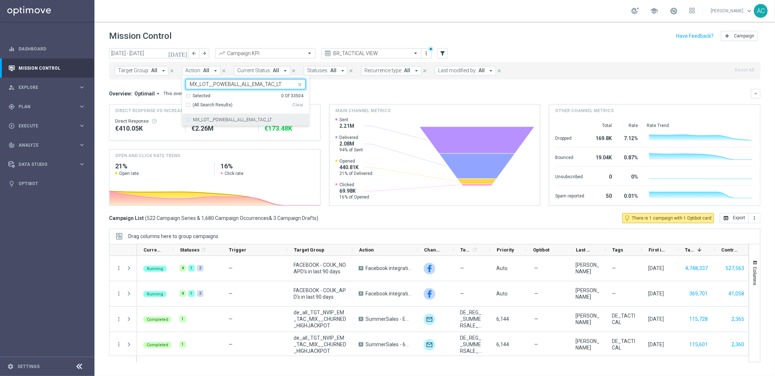
click at [186, 121] on div "MX_LOT__POWEBALL_ALL_EMA_TAC_LT" at bounding box center [246, 120] width 120 height 12
type input "MX_LOT__POWEBALL_ALL_EMA_TAC_LT"
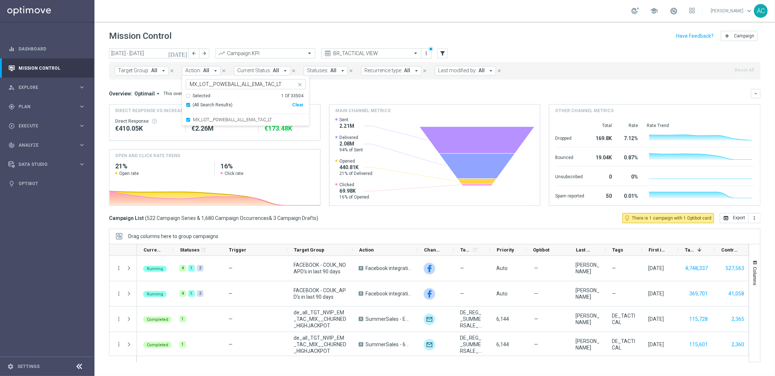
click at [346, 100] on div "Overview: Optimail arrow_drop_down This overview shows data of campaigns execut…" at bounding box center [434, 147] width 651 height 117
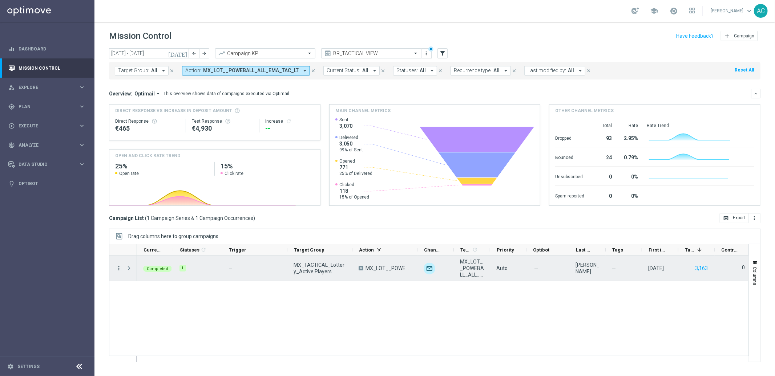
click at [120, 269] on icon "more_vert" at bounding box center [119, 268] width 7 height 7
click at [156, 316] on div "Go to Campaign Analysis" at bounding box center [167, 313] width 68 height 5
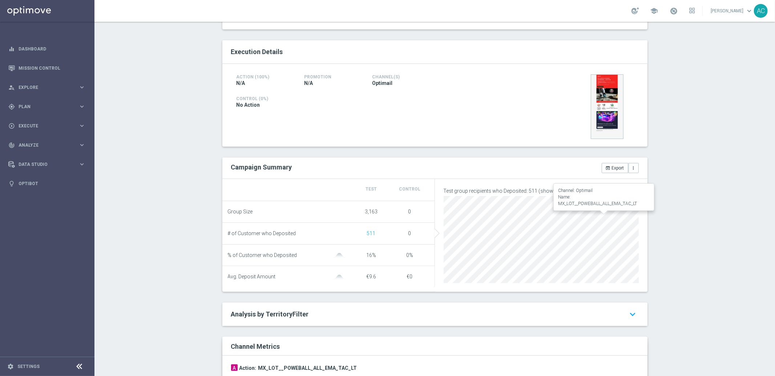
scroll to position [263, 0]
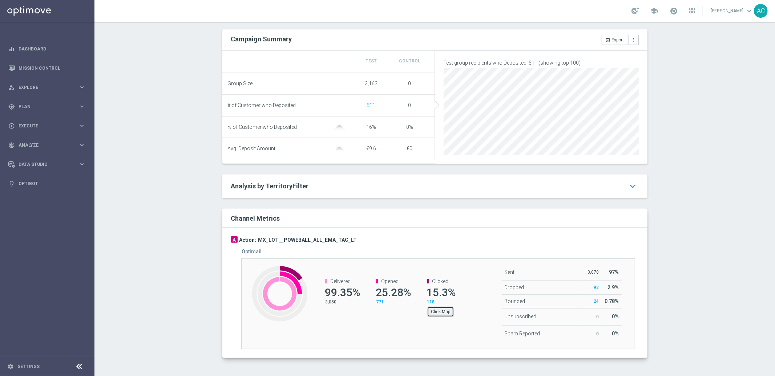
click at [437, 310] on button "Click Map" at bounding box center [440, 312] width 27 height 10
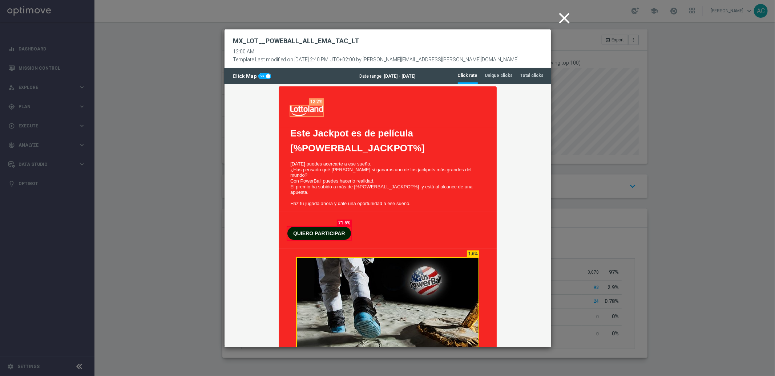
scroll to position [0, 0]
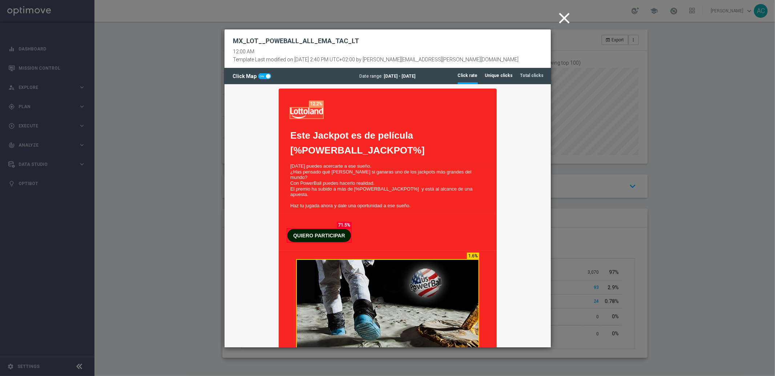
click at [498, 78] on tab-header "Unique clicks" at bounding box center [499, 76] width 28 height 6
drag, startPoint x: 439, startPoint y: 43, endPoint x: 448, endPoint y: 30, distance: 15.4
click at [448, 30] on div "MX_LOT__POWEBALL_ALL_EMA_TAC_LT 12:00 AM Template Last modified on 27 Aug 2025 …" at bounding box center [387, 48] width 326 height 39
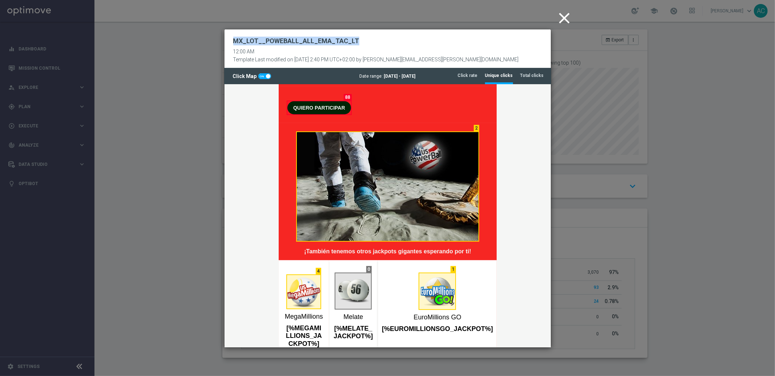
scroll to position [125, 0]
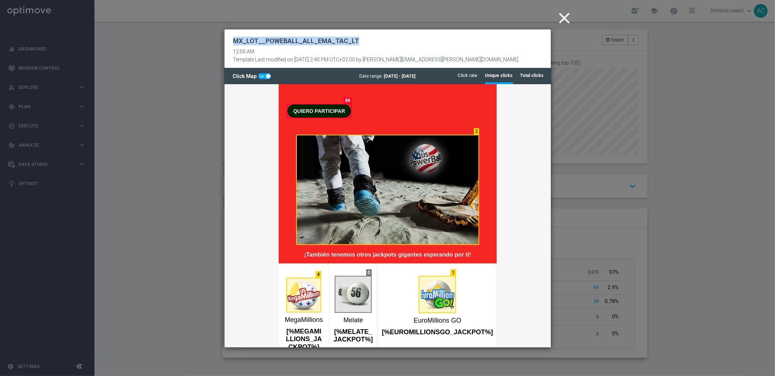
click at [535, 76] on tab-header "Total clicks" at bounding box center [532, 76] width 24 height 6
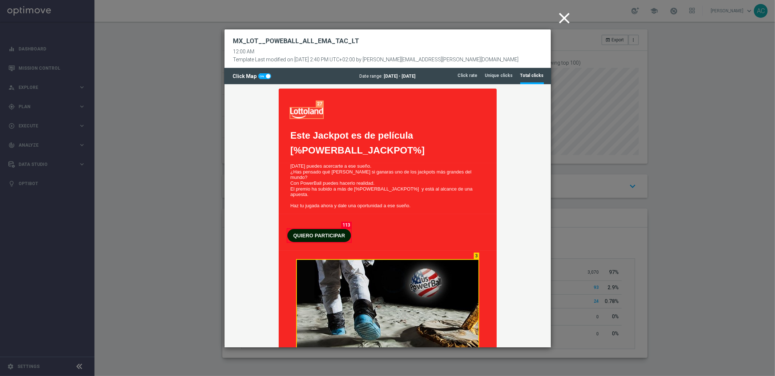
scroll to position [263, 0]
click at [496, 72] on li "Unique clicks" at bounding box center [499, 75] width 28 height 15
click at [264, 77] on span at bounding box center [264, 76] width 13 height 6
click at [264, 77] on input "checkbox" at bounding box center [264, 76] width 13 height 6
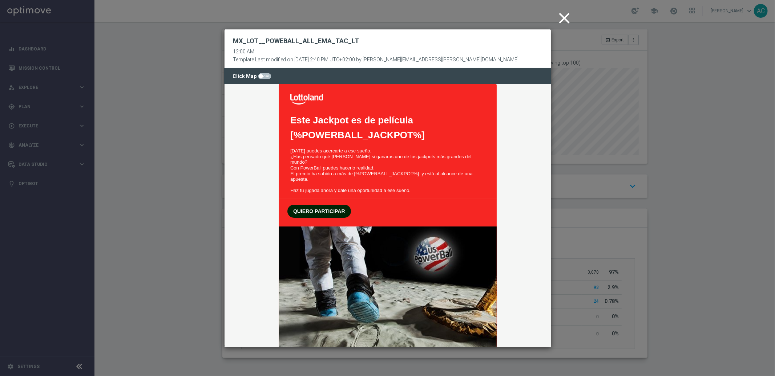
click at [264, 77] on span at bounding box center [264, 76] width 13 height 6
click at [264, 77] on input "checkbox" at bounding box center [264, 76] width 13 height 6
checkbox input "true"
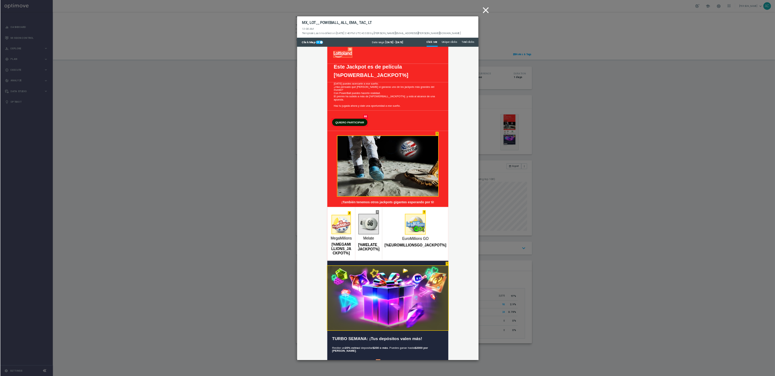
scroll to position [20, 0]
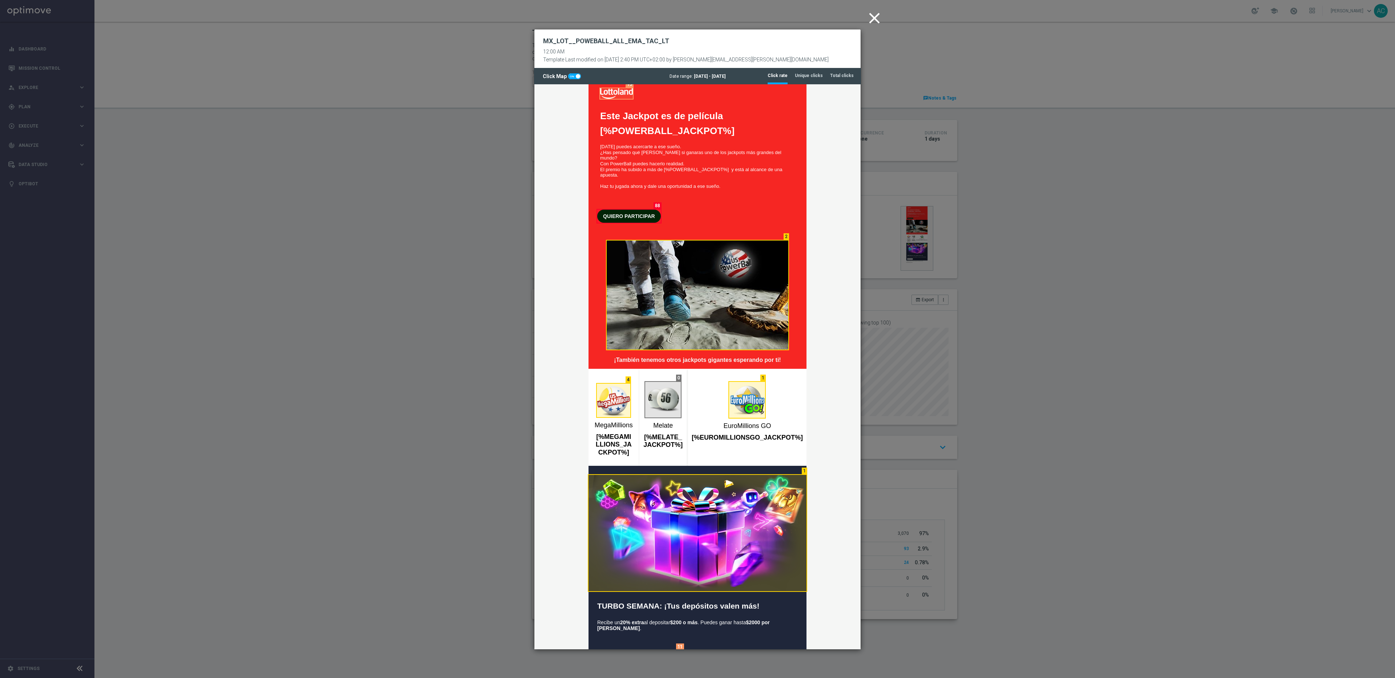
click at [774, 17] on icon "close" at bounding box center [874, 18] width 18 height 18
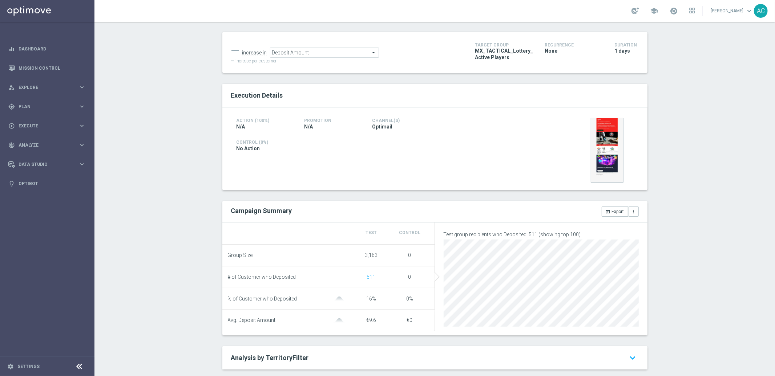
scroll to position [0, 0]
